Goal: Find contact information: Find contact information

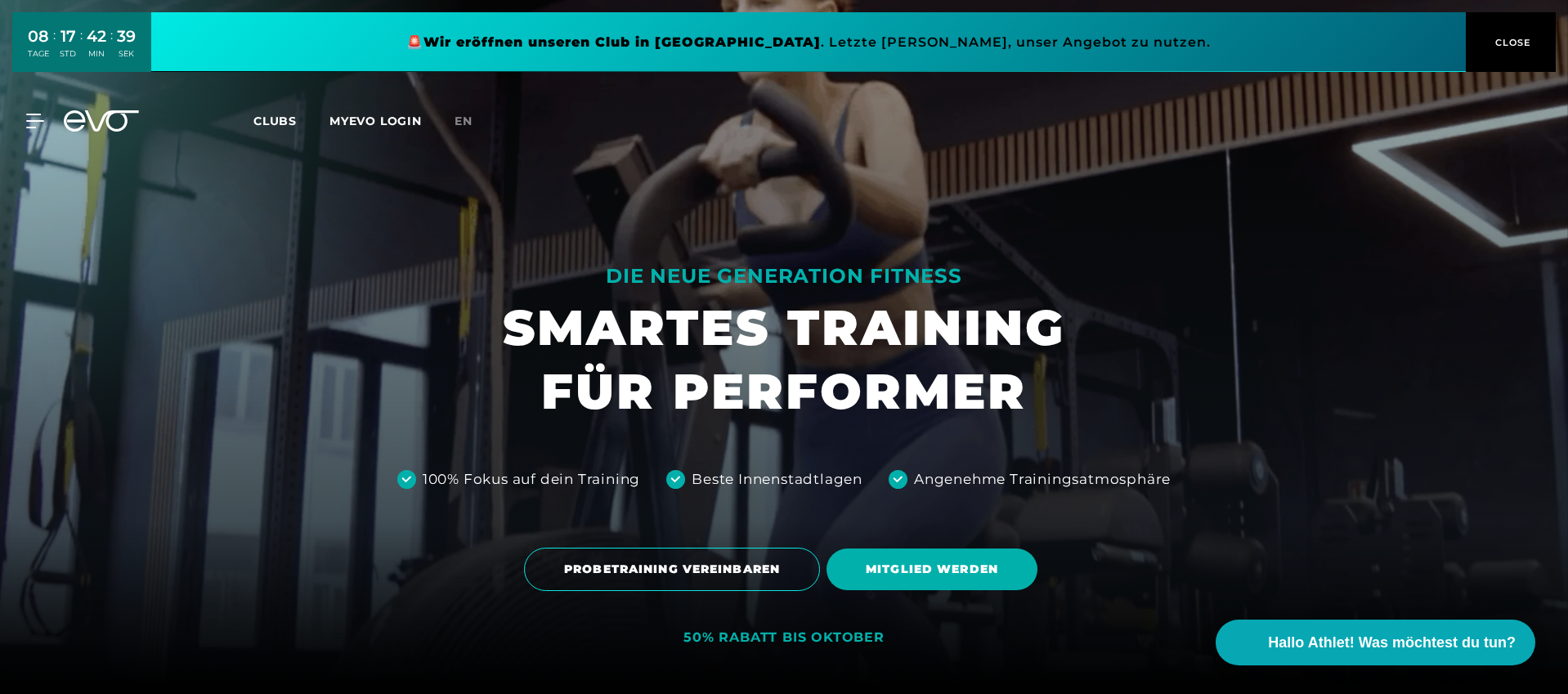
click at [1512, 42] on span "CLOSE" at bounding box center [1510, 42] width 40 height 15
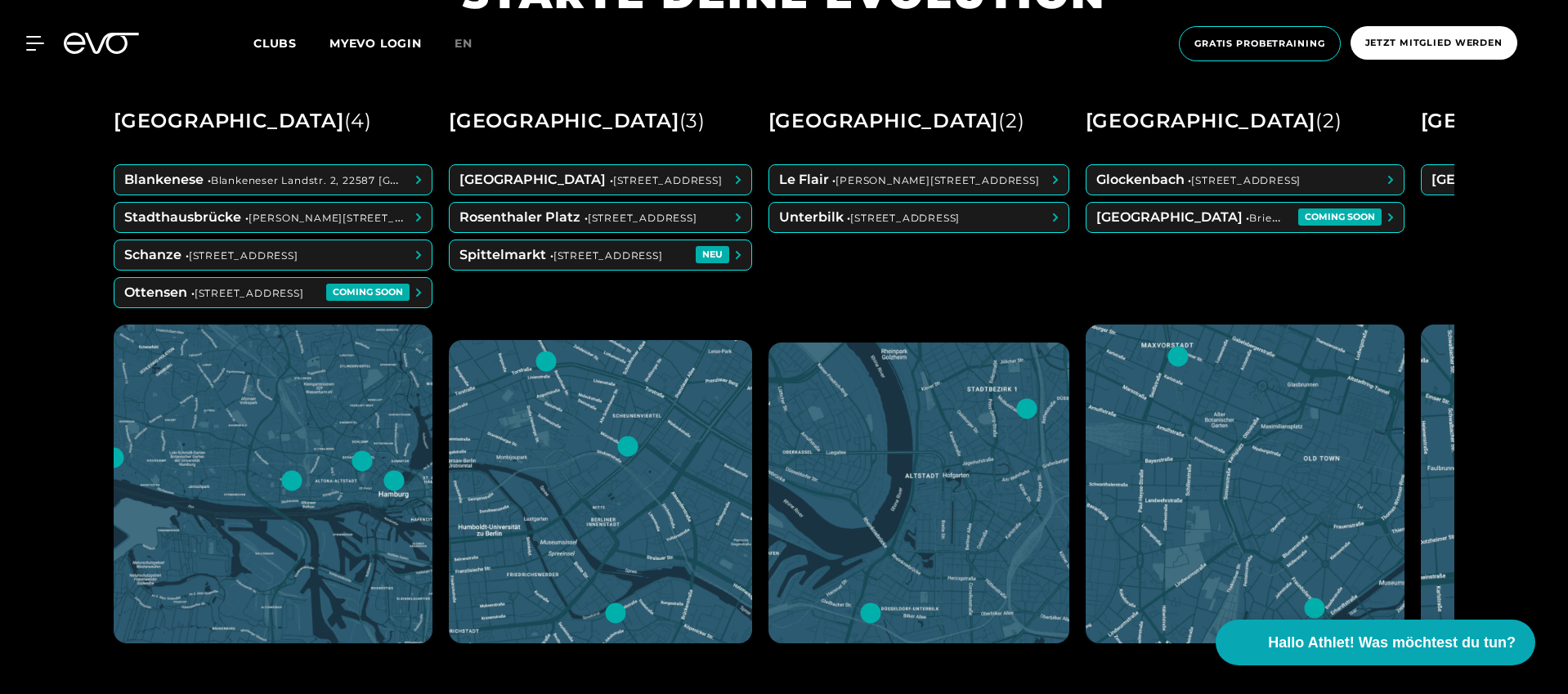
scroll to position [820, 0]
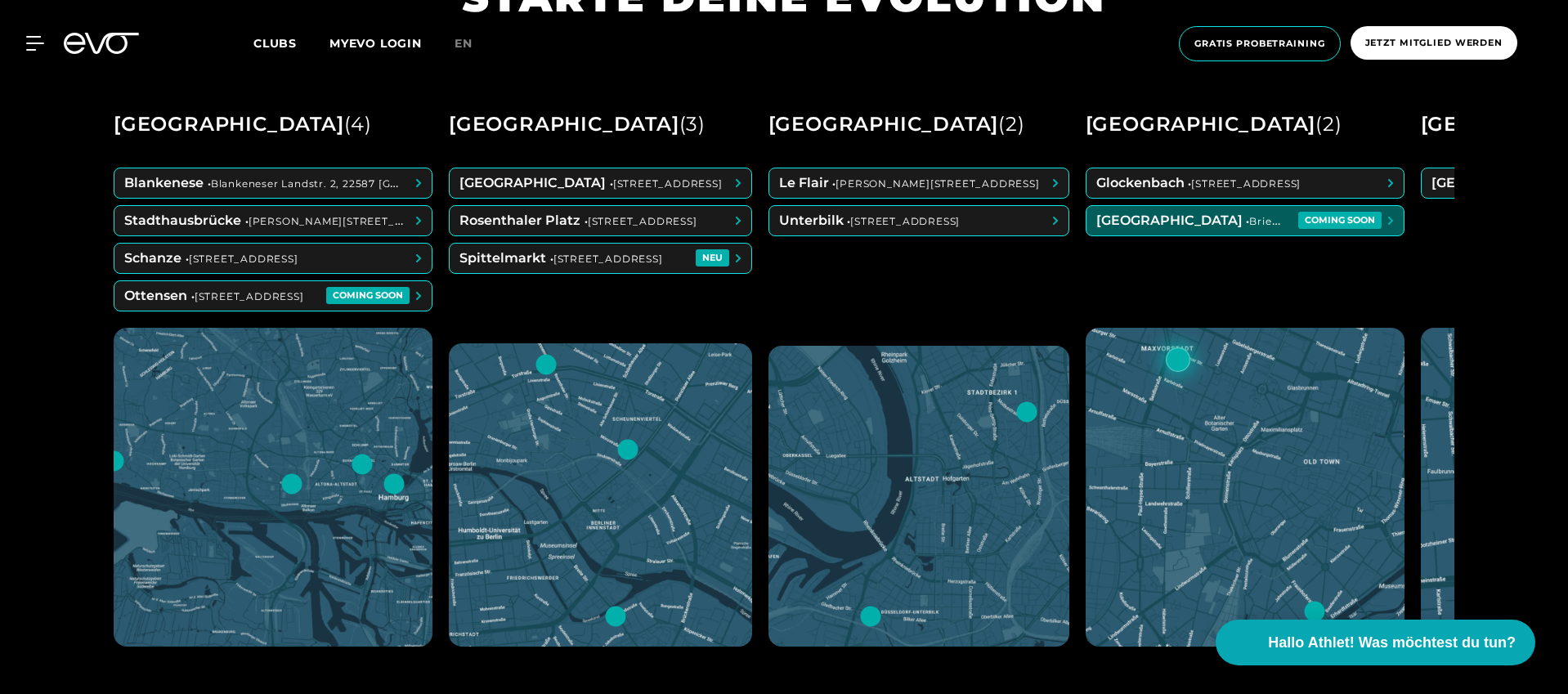
click at [1206, 226] on span at bounding box center [1244, 221] width 317 height 29
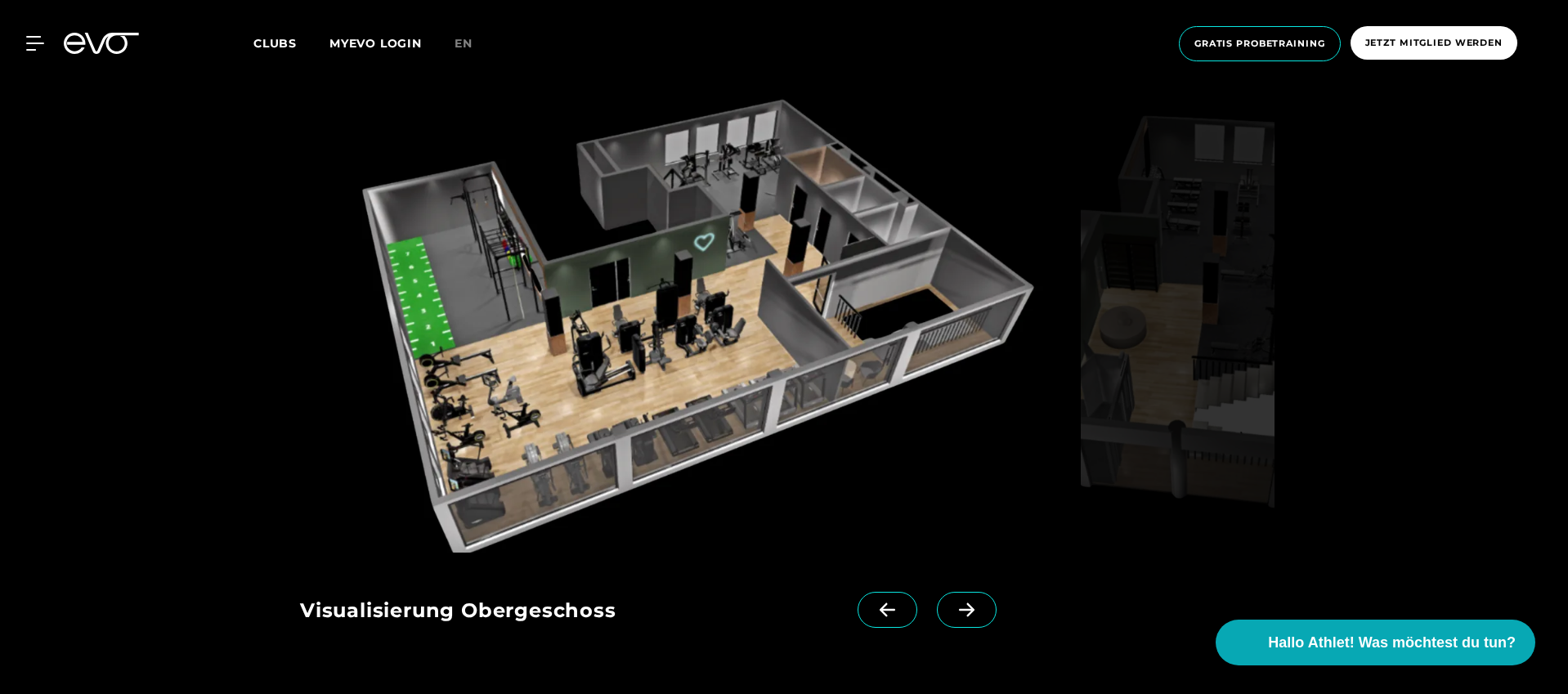
scroll to position [1557, 0]
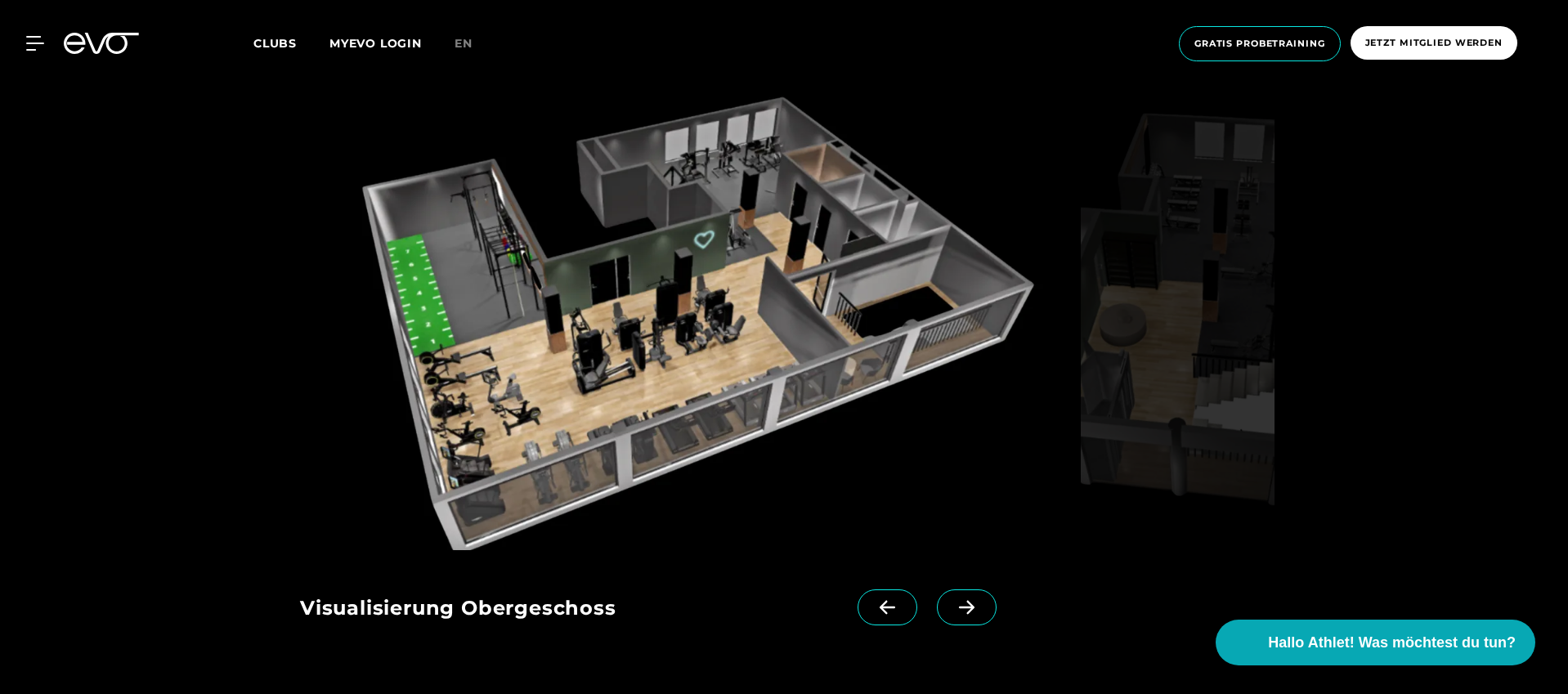
click at [959, 622] on span at bounding box center [966, 607] width 59 height 36
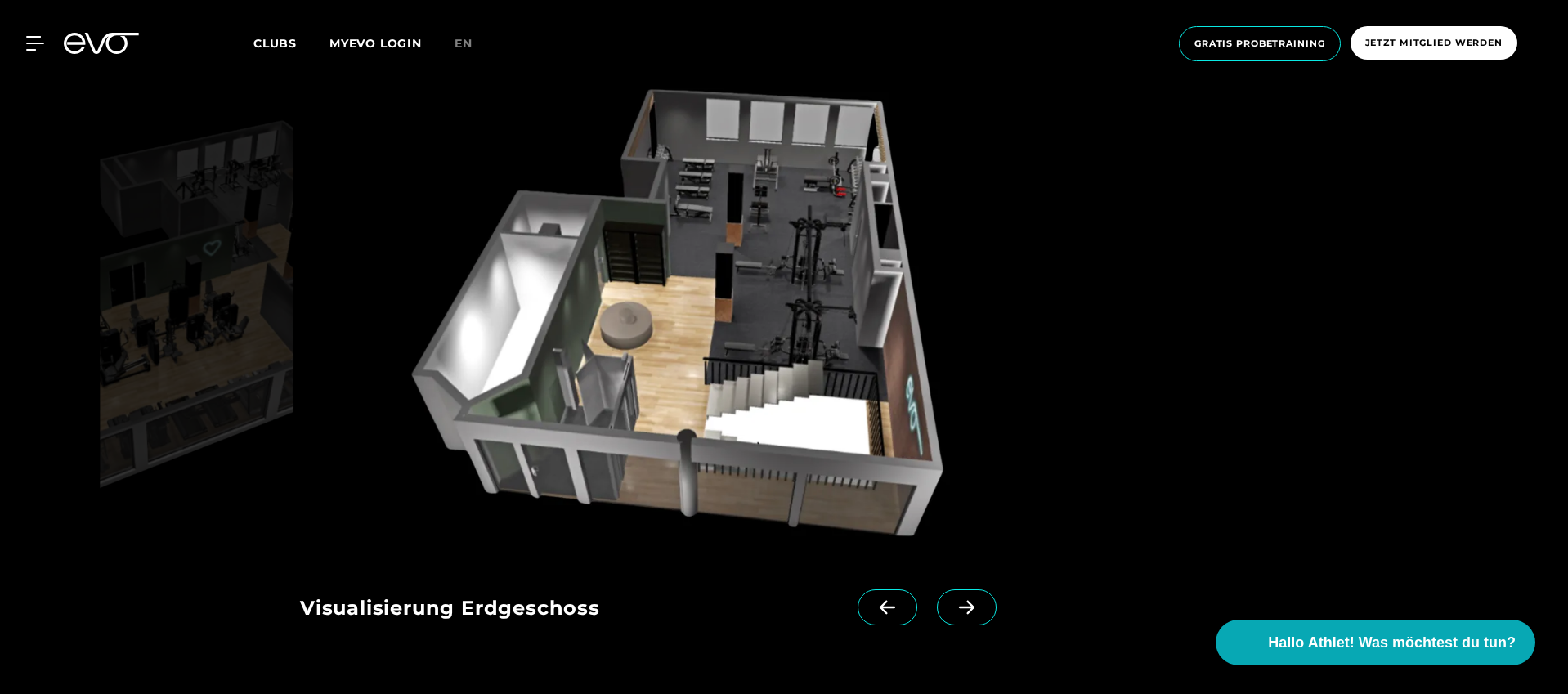
click at [962, 619] on span at bounding box center [966, 607] width 59 height 36
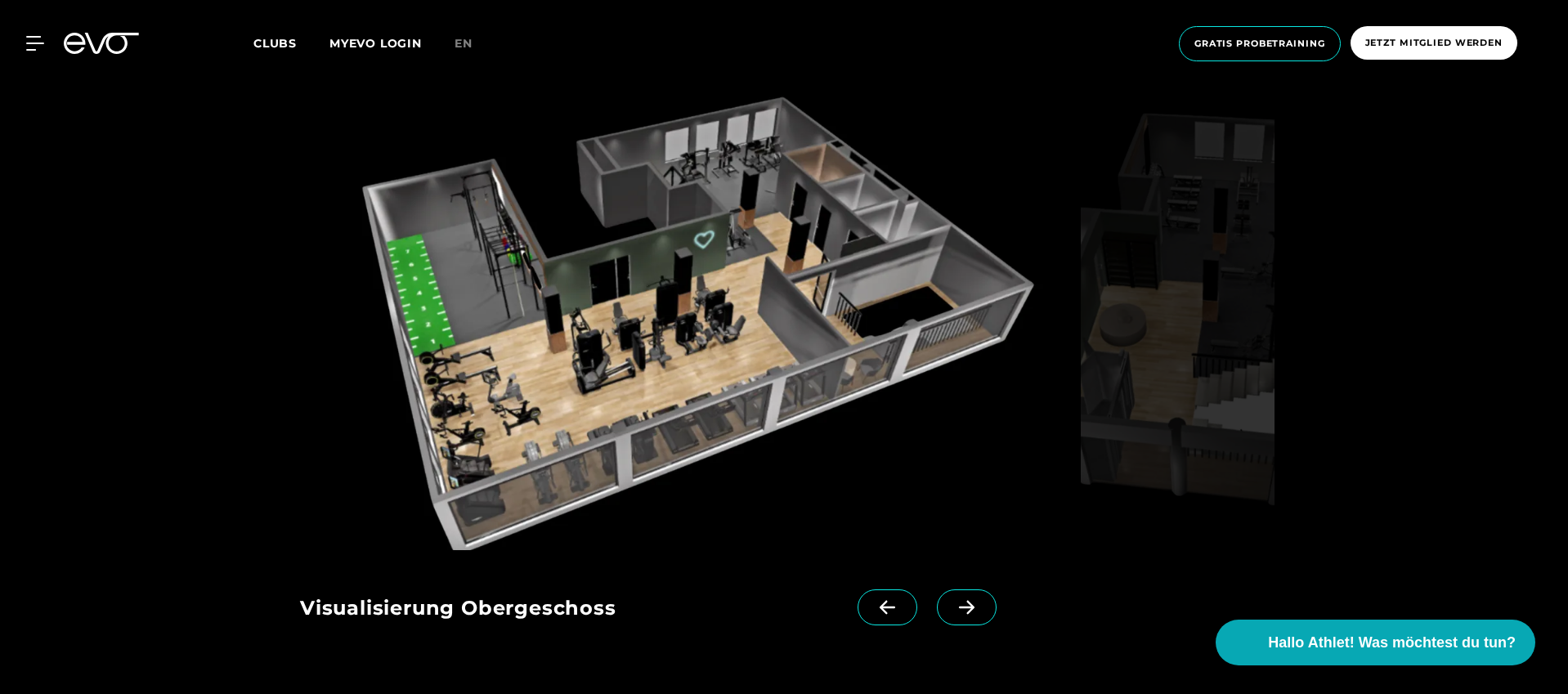
click at [962, 619] on span at bounding box center [966, 607] width 59 height 36
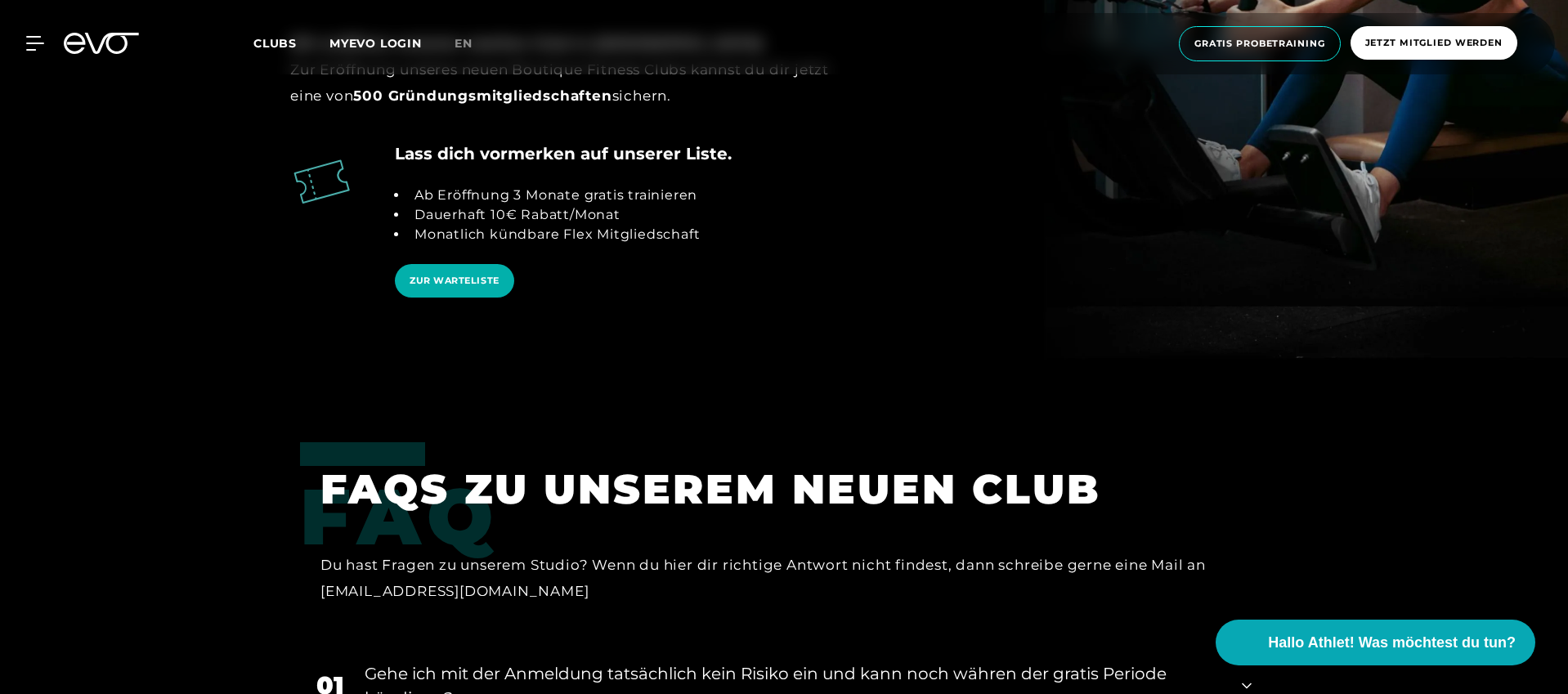
scroll to position [2904, 0]
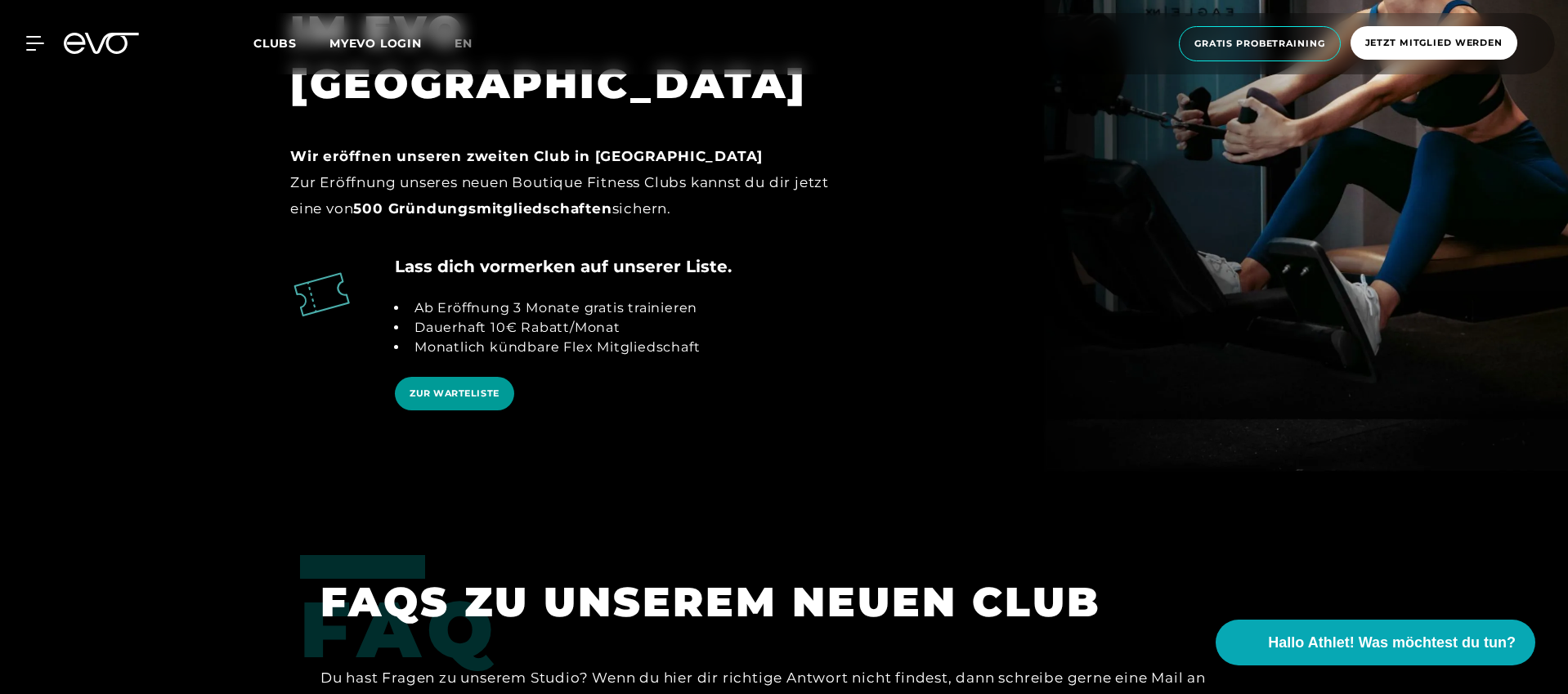
click at [472, 377] on link "ZUR WARTELISTE" at bounding box center [454, 393] width 119 height 33
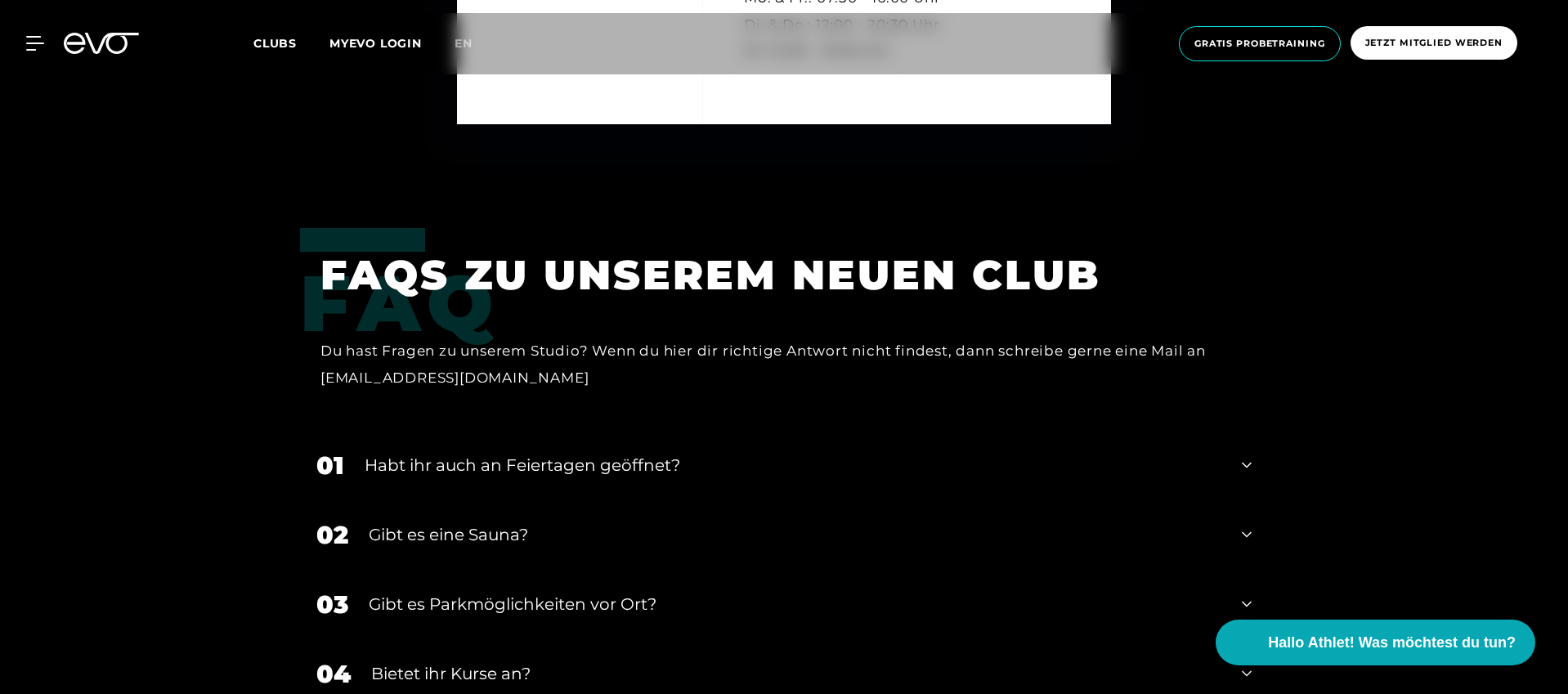
scroll to position [4402, 0]
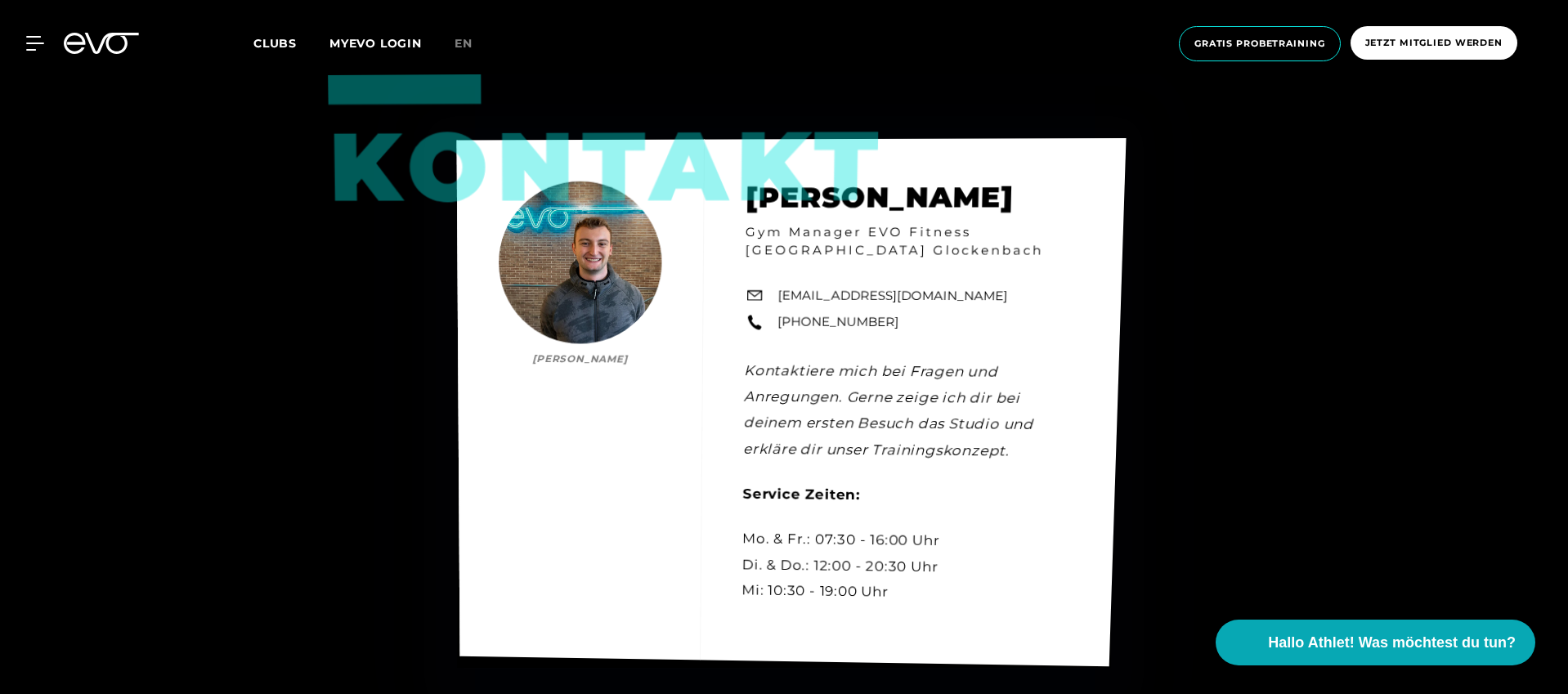
click at [837, 314] on link "+49 173 5355236" at bounding box center [838, 323] width 122 height 19
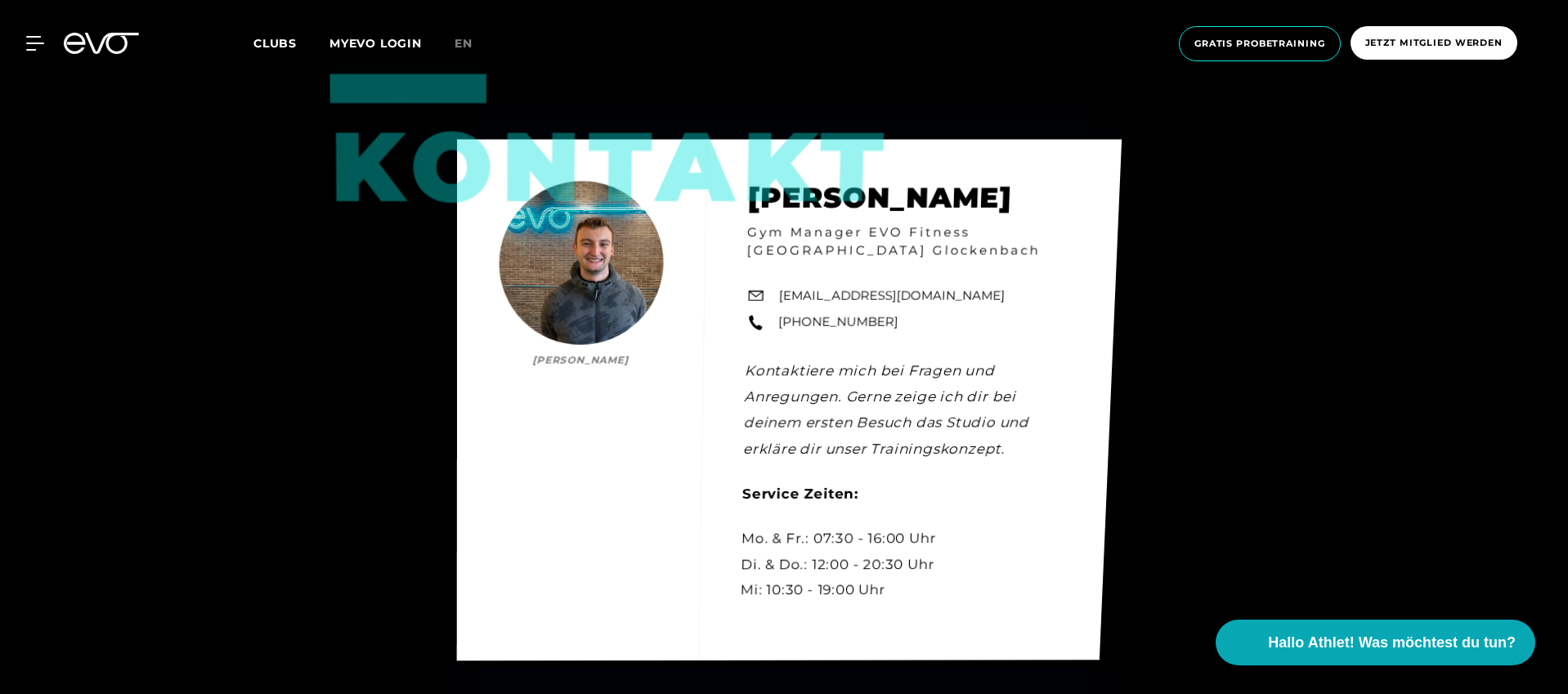
drag, startPoint x: 909, startPoint y: 298, endPoint x: 780, endPoint y: 303, distance: 129.1
click at [780, 303] on div "Kontakt Luca Hoffmann Luca Hoffmann Gym Manager EVO Fitness München Glockenbach…" at bounding box center [789, 400] width 665 height 521
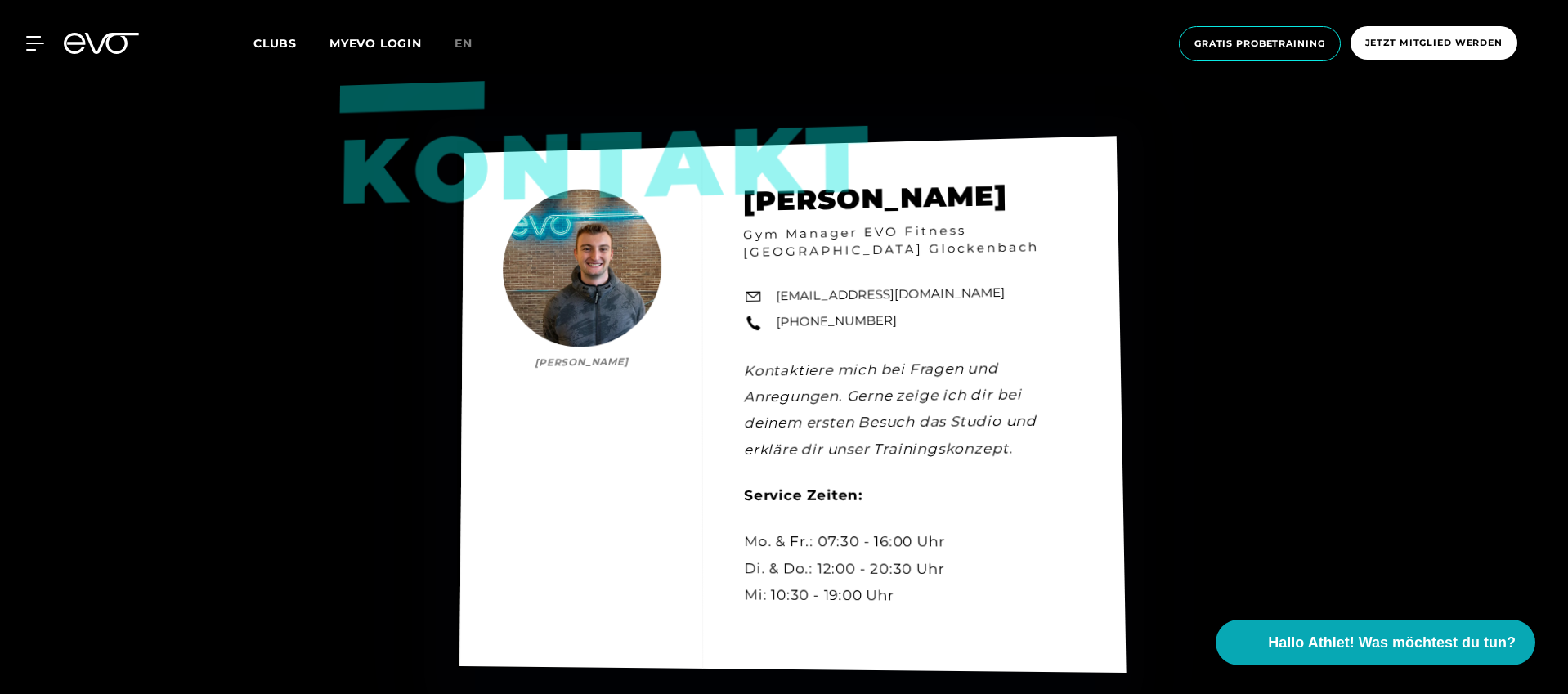
copy link "+49 173 5355236"
